Goal: Information Seeking & Learning: Learn about a topic

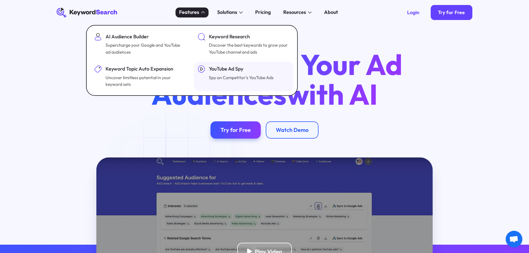
click at [246, 74] on div "YouTube Ad Spy Spy on Competitor's YouTube Ads" at bounding box center [241, 73] width 65 height 16
